Goal: Task Accomplishment & Management: Manage account settings

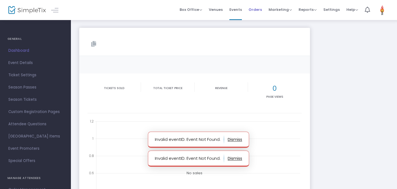
click at [254, 9] on span "Orders" at bounding box center [255, 10] width 13 height 14
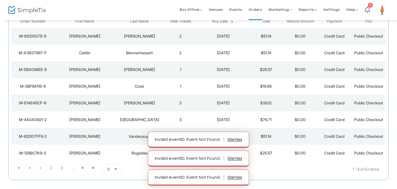
scroll to position [58, 0]
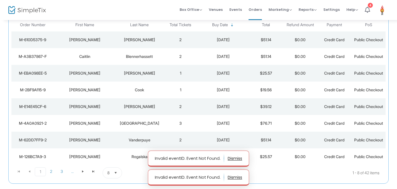
click at [163, 45] on td "[PERSON_NAME]" at bounding box center [140, 39] width 48 height 17
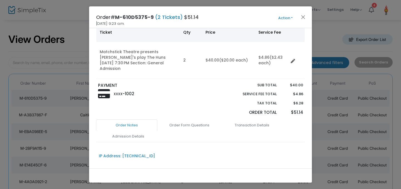
scroll to position [47, 0]
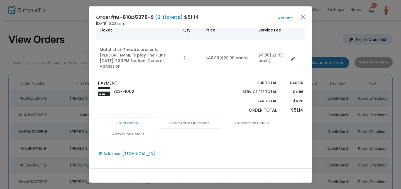
click at [194, 120] on link "Order Form Questions" at bounding box center [189, 123] width 61 height 12
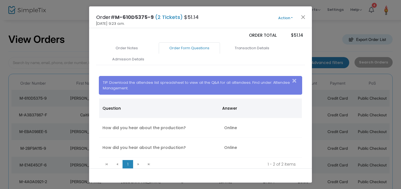
scroll to position [8, 0]
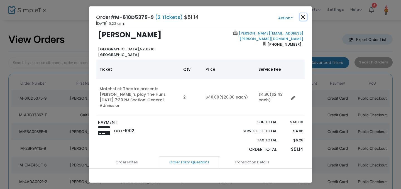
click at [304, 16] on button "Close" at bounding box center [302, 16] width 7 height 7
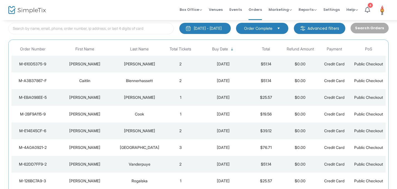
scroll to position [34, 0]
click at [220, 80] on div "[DATE]" at bounding box center [223, 81] width 48 height 6
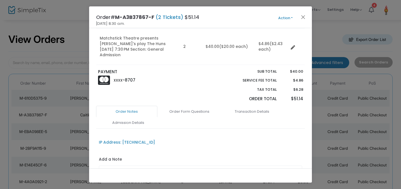
scroll to position [59, 0]
click at [204, 105] on link "Order Form Questions" at bounding box center [189, 111] width 61 height 12
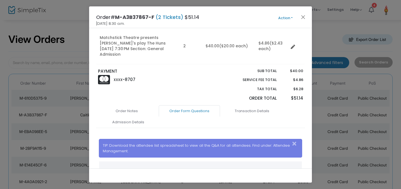
scroll to position [137, 0]
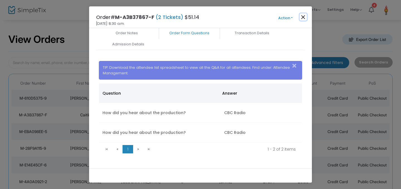
click at [303, 18] on button "Close" at bounding box center [302, 16] width 7 height 7
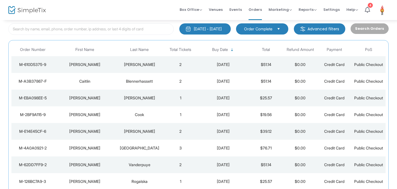
scroll to position [34, 0]
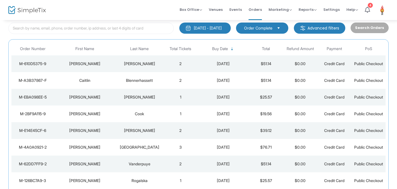
click at [208, 94] on td "[DATE]" at bounding box center [223, 97] width 51 height 17
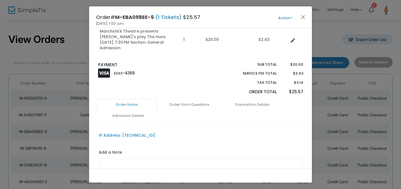
scroll to position [69, 0]
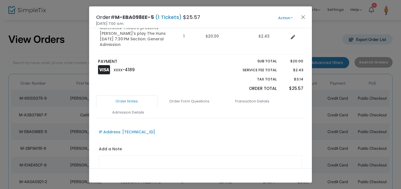
click at [202, 102] on ul "Order Notes Order Form Questions Transaction Details Admission Details" at bounding box center [200, 106] width 209 height 23
click at [197, 95] on link "Order Form Questions" at bounding box center [189, 101] width 61 height 12
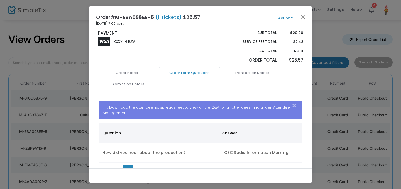
scroll to position [100, 0]
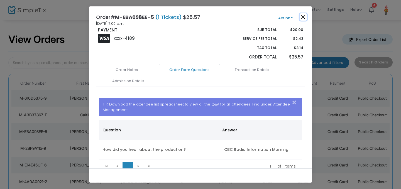
click at [304, 16] on button "Close" at bounding box center [302, 16] width 7 height 7
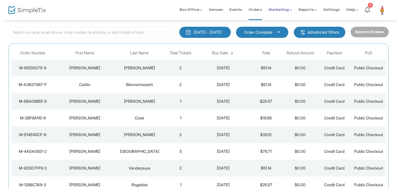
scroll to position [34, 0]
